Goal: Communication & Community: Connect with others

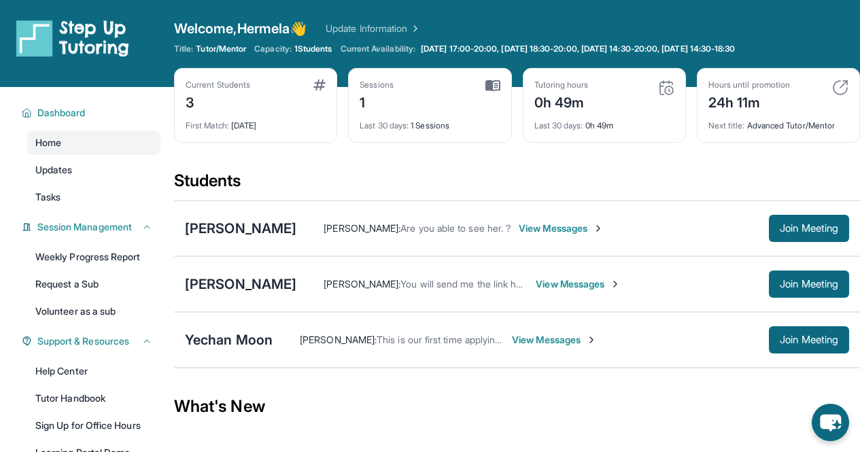
scroll to position [60, 0]
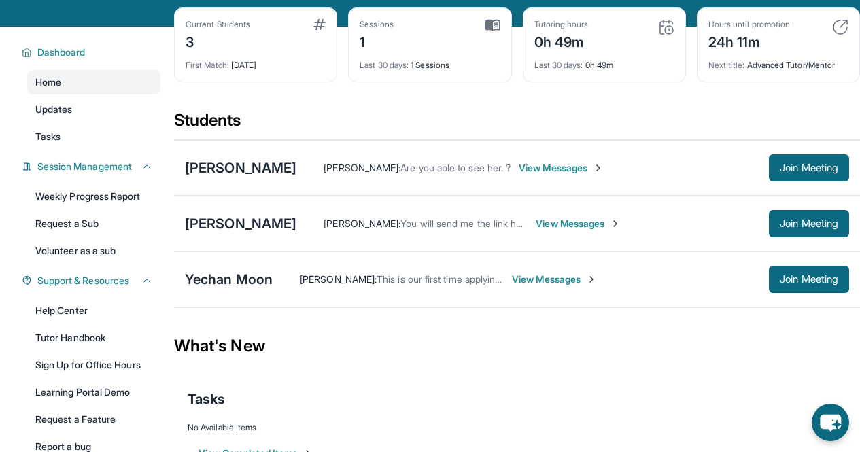
click at [294, 326] on div "What's New" at bounding box center [517, 346] width 686 height 60
click at [252, 276] on div "Yechan Moon" at bounding box center [229, 279] width 88 height 19
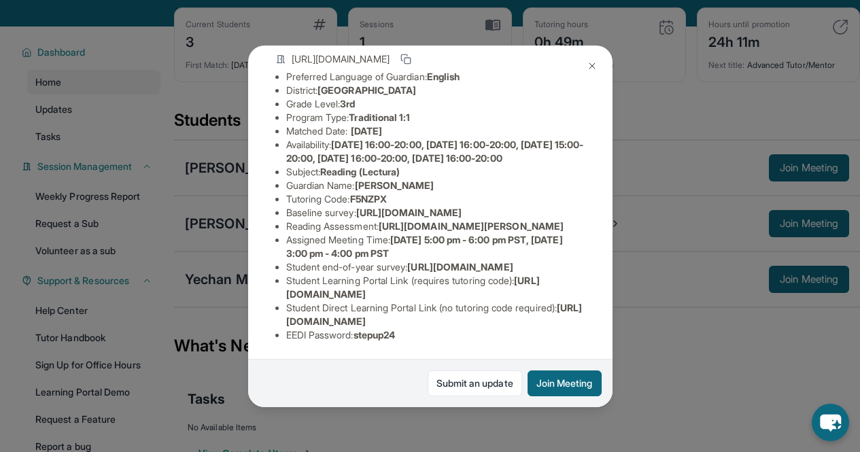
scroll to position [0, 0]
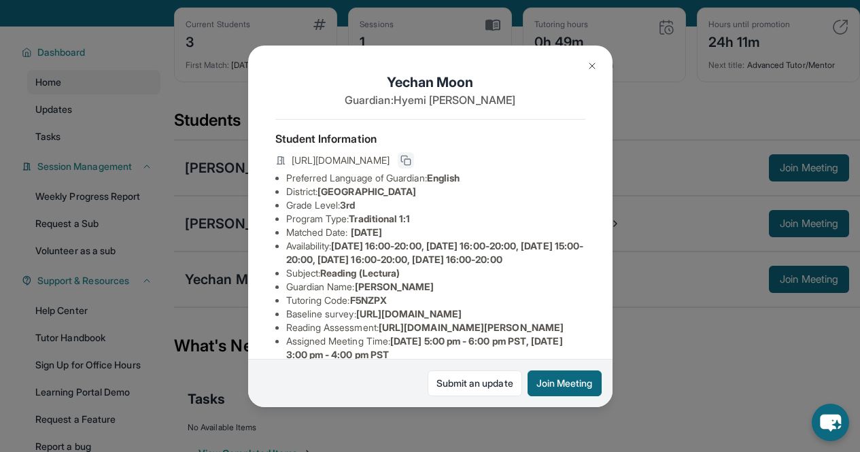
click at [411, 166] on icon at bounding box center [405, 160] width 11 height 11
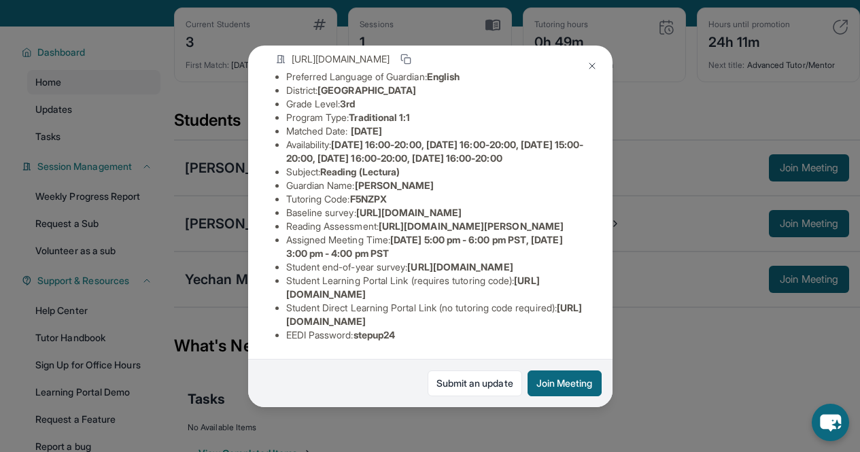
scroll to position [258, 0]
click at [591, 66] on img at bounding box center [591, 65] width 11 height 11
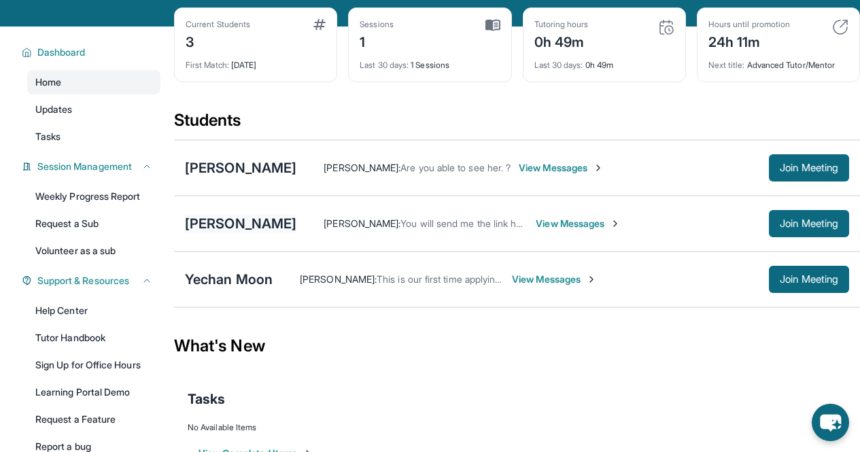
click at [246, 224] on div "[PERSON_NAME]" at bounding box center [240, 223] width 111 height 19
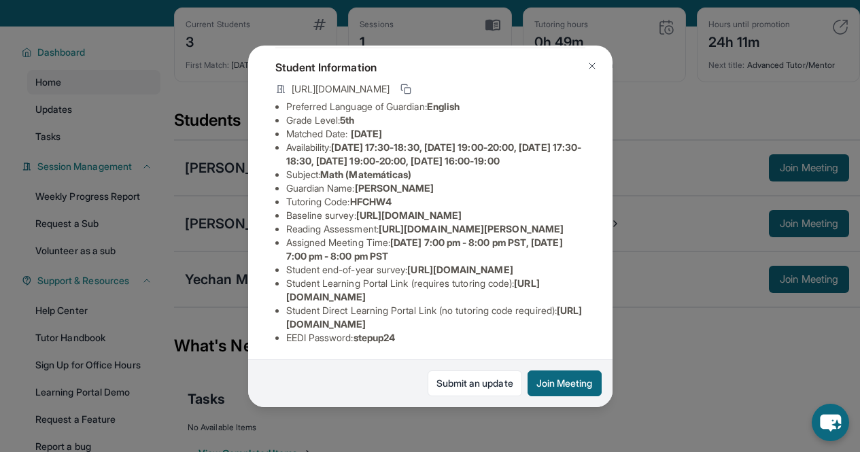
scroll to position [69, 0]
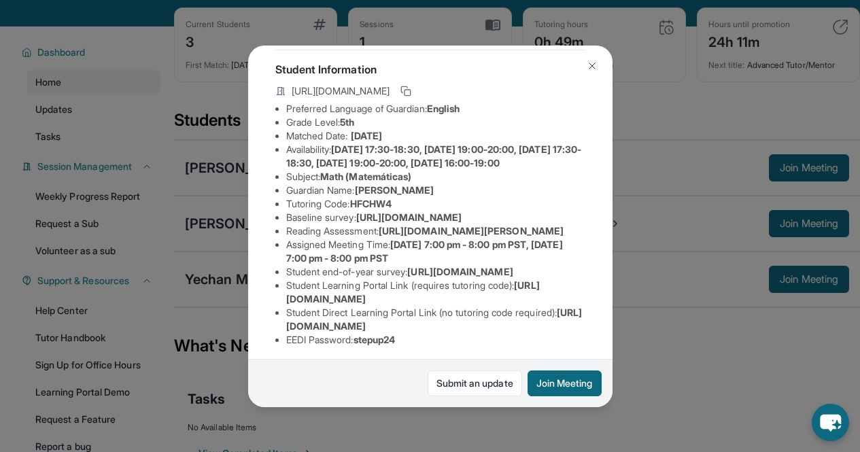
click at [590, 63] on img at bounding box center [591, 65] width 11 height 11
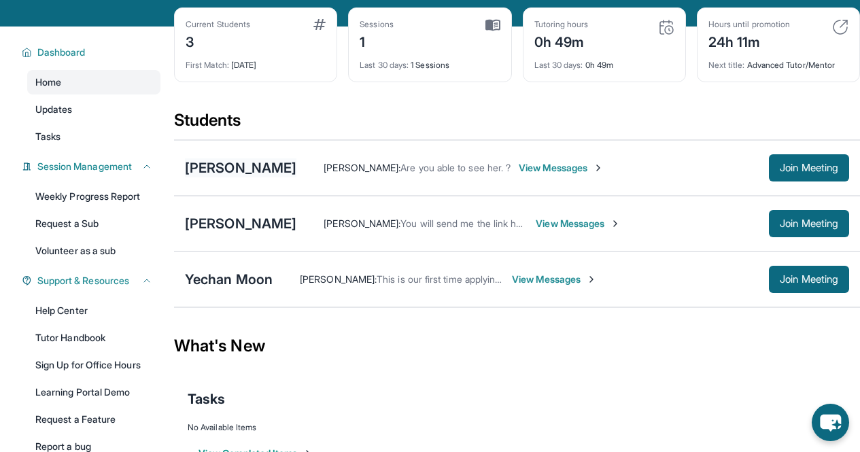
click at [239, 167] on div "[PERSON_NAME]" at bounding box center [240, 167] width 111 height 19
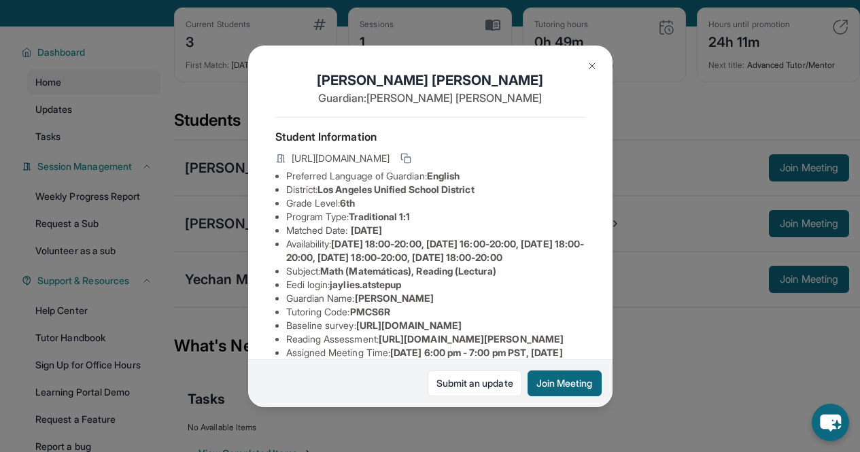
scroll to position [1, 0]
click at [590, 61] on img at bounding box center [591, 65] width 11 height 11
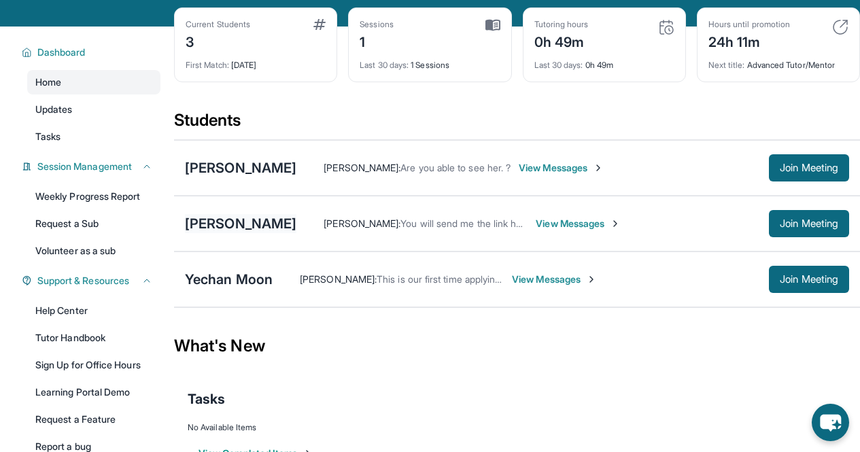
click at [247, 226] on div "[PERSON_NAME]" at bounding box center [240, 223] width 111 height 19
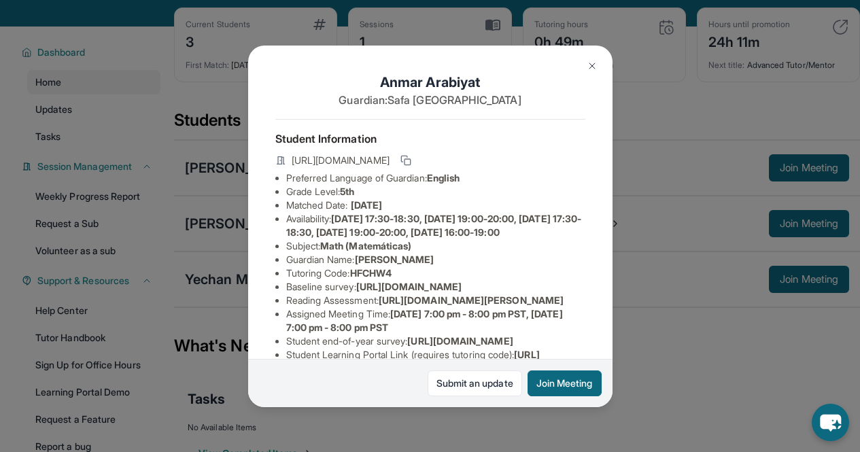
scroll to position [0, 0]
click at [594, 65] on img at bounding box center [591, 65] width 11 height 11
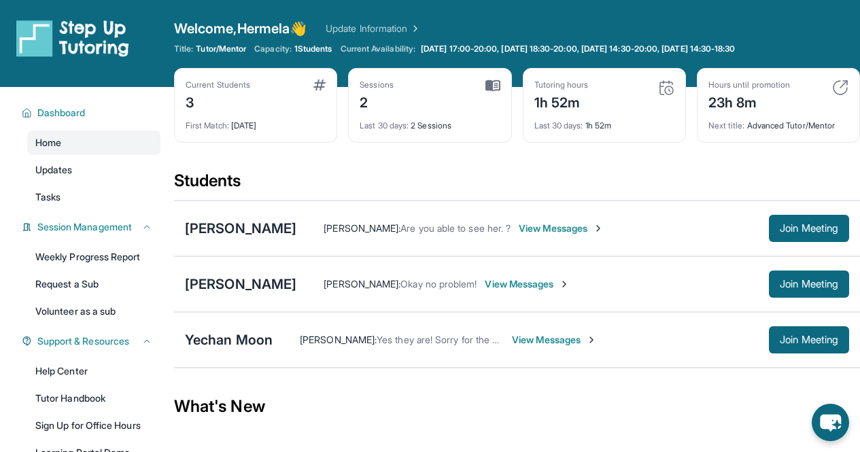
click at [529, 340] on span "View Messages" at bounding box center [554, 340] width 85 height 14
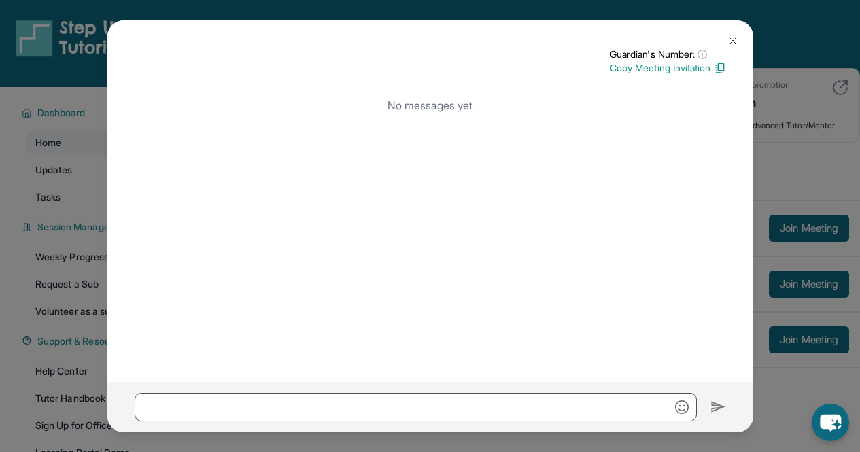
click at [730, 38] on img at bounding box center [732, 40] width 11 height 11
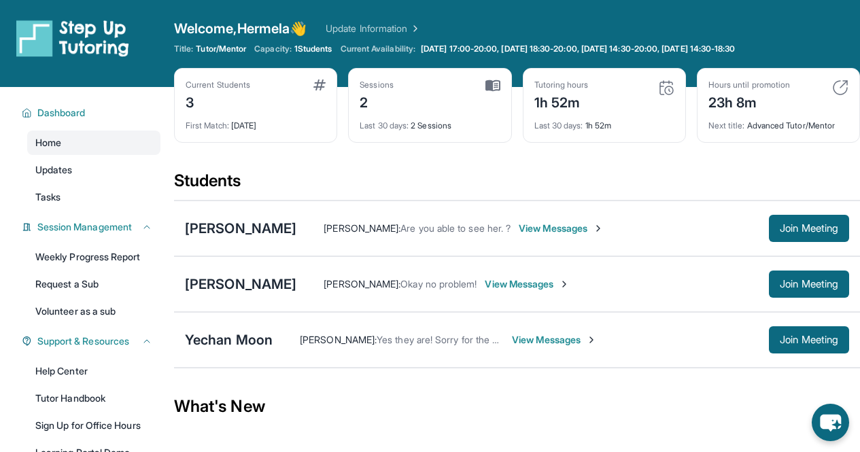
click at [584, 231] on span "View Messages" at bounding box center [560, 229] width 85 height 14
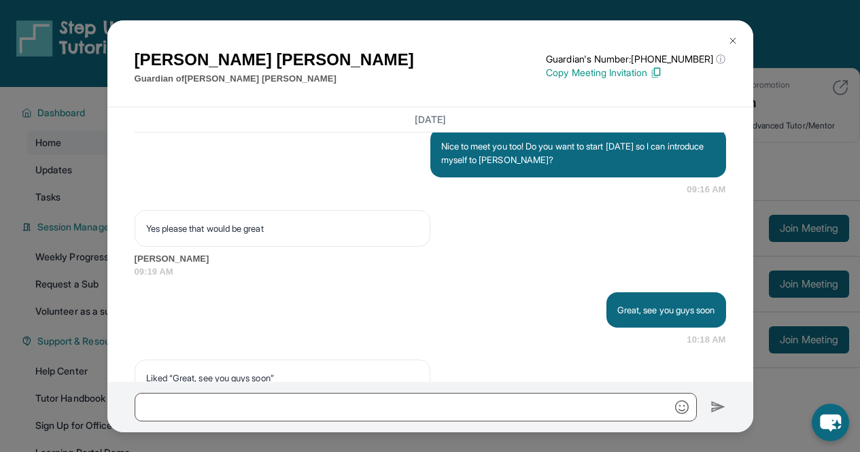
scroll to position [1277, 0]
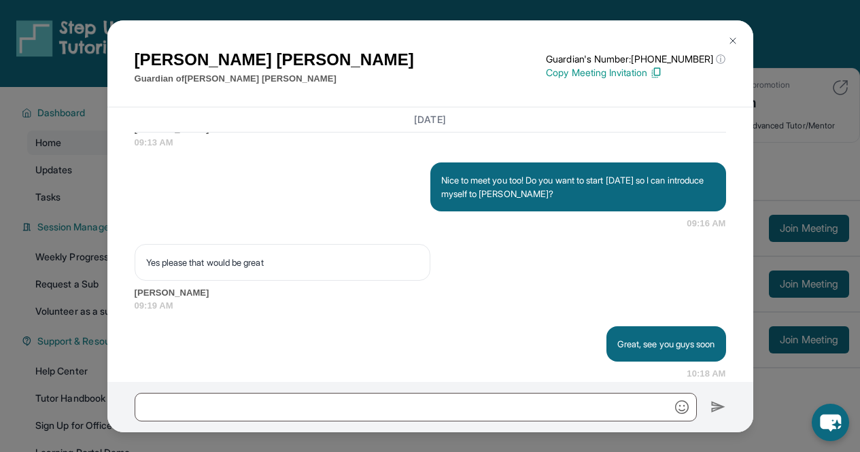
click at [732, 38] on img at bounding box center [732, 40] width 11 height 11
